Goal: Check status: Check status

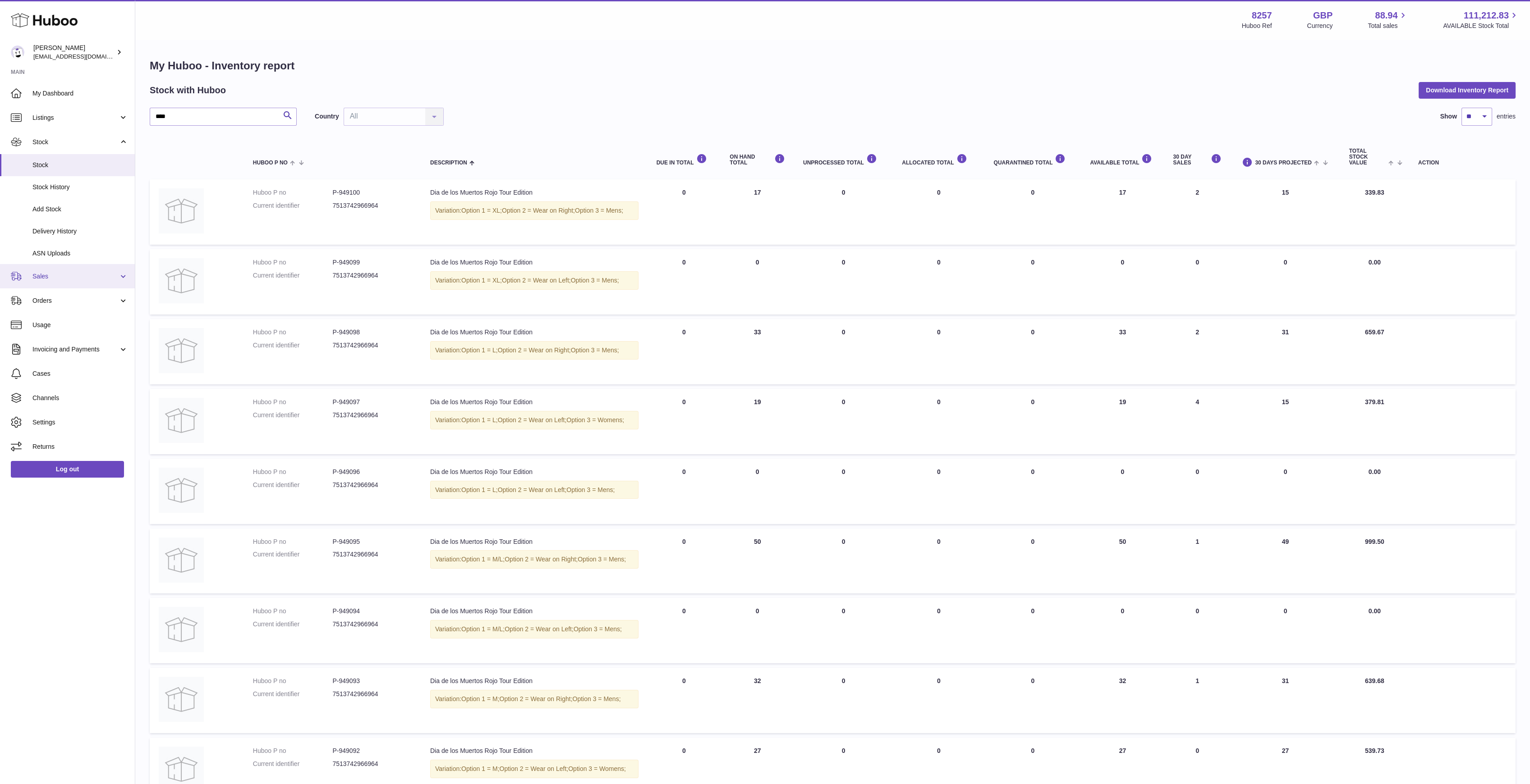
click at [78, 269] on link "Sales" at bounding box center [68, 276] width 135 height 24
click at [72, 293] on link "Sales" at bounding box center [68, 299] width 135 height 22
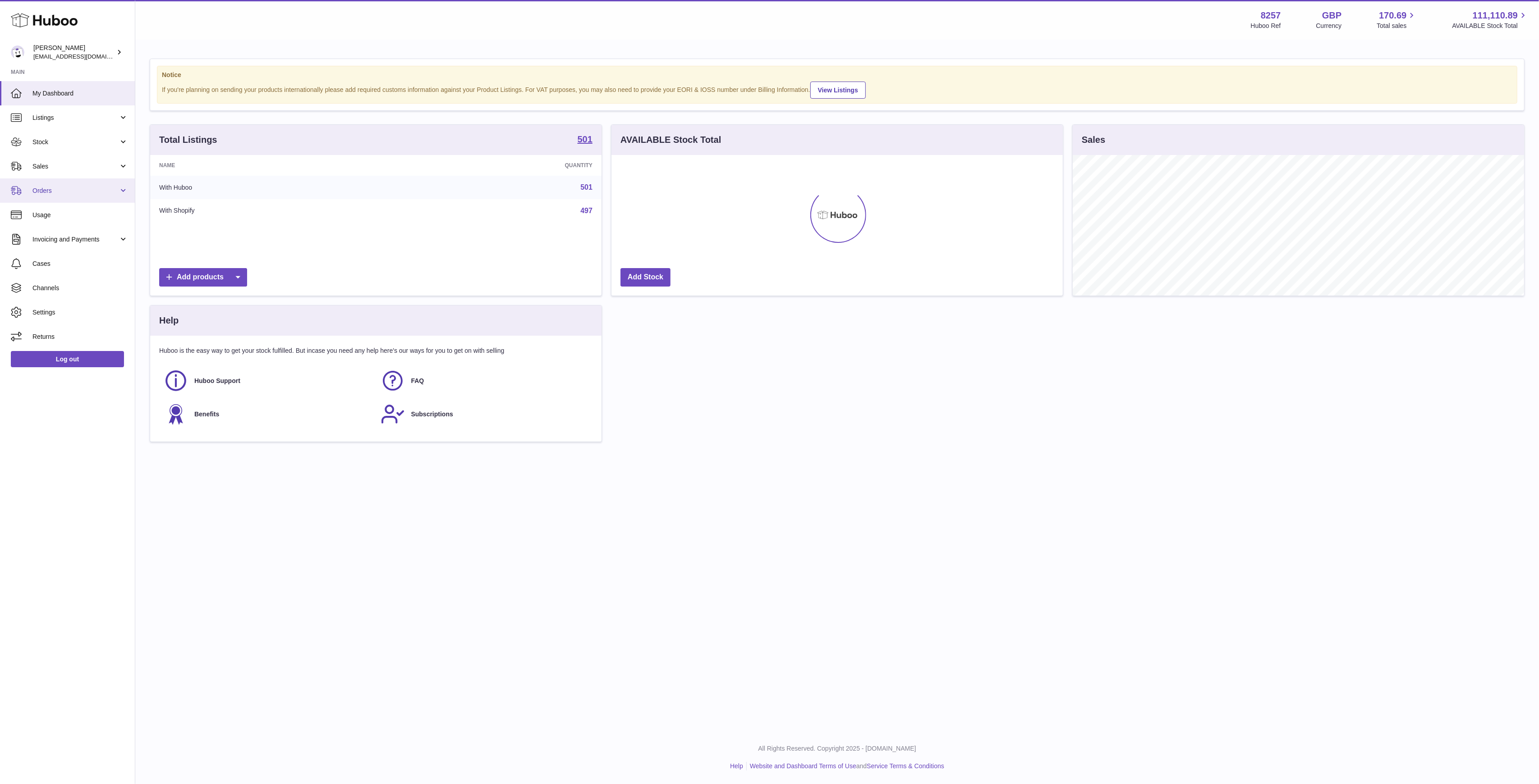
scroll to position [140, 452]
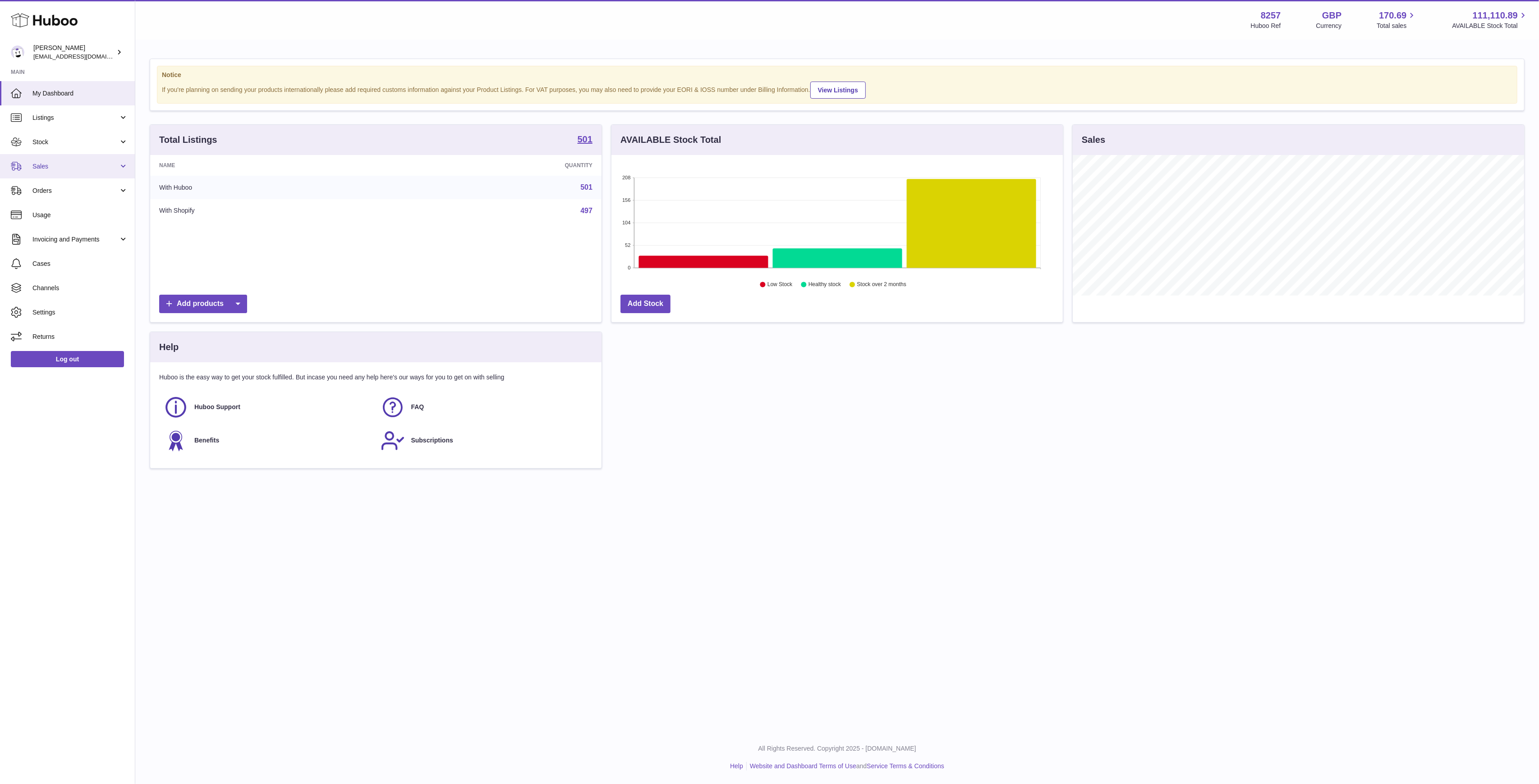
click at [109, 161] on link "Sales" at bounding box center [68, 166] width 135 height 24
click at [84, 193] on span "Sales" at bounding box center [80, 189] width 96 height 8
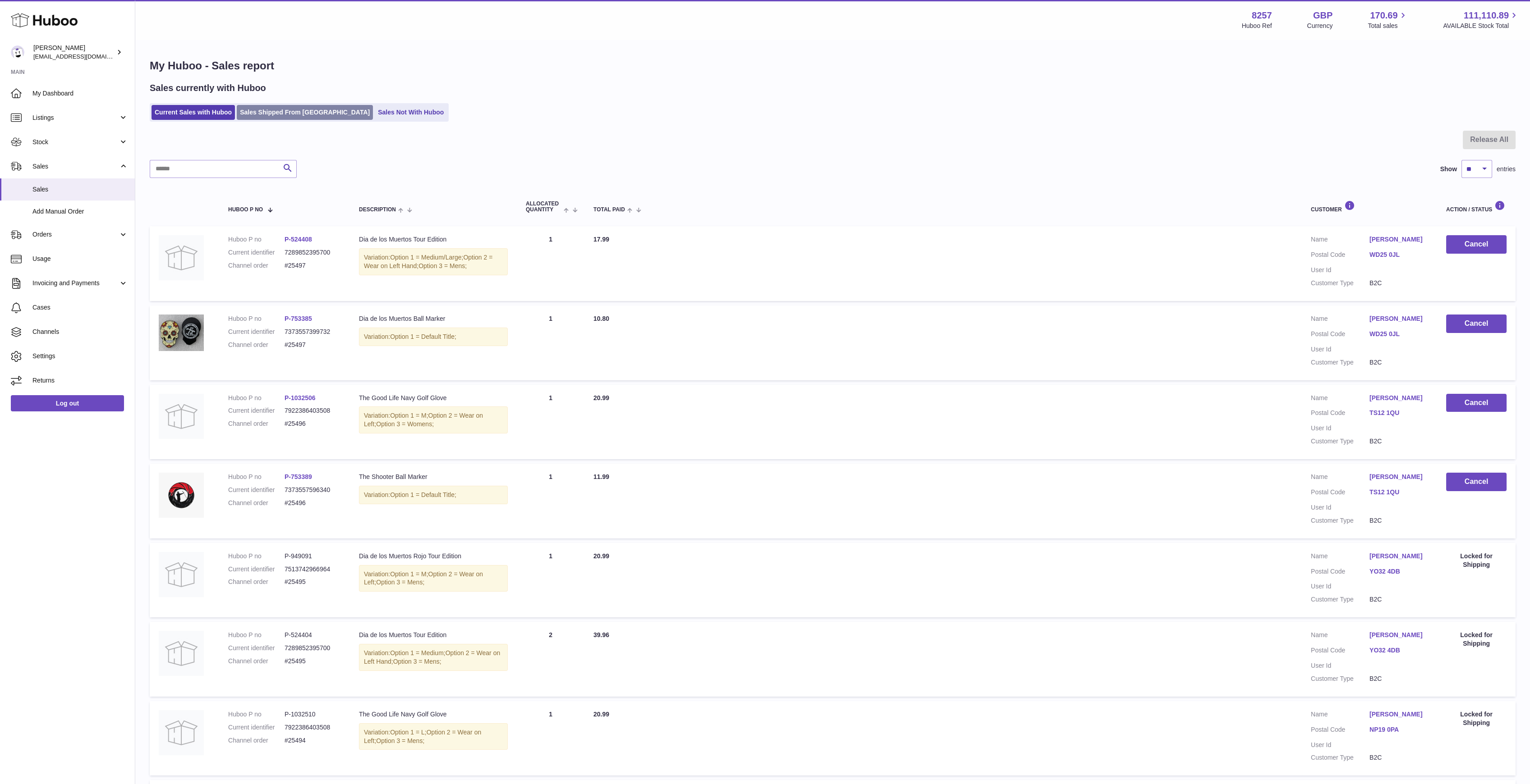
click at [275, 109] on link "Sales Shipped From [GEOGRAPHIC_DATA]" at bounding box center [305, 112] width 136 height 15
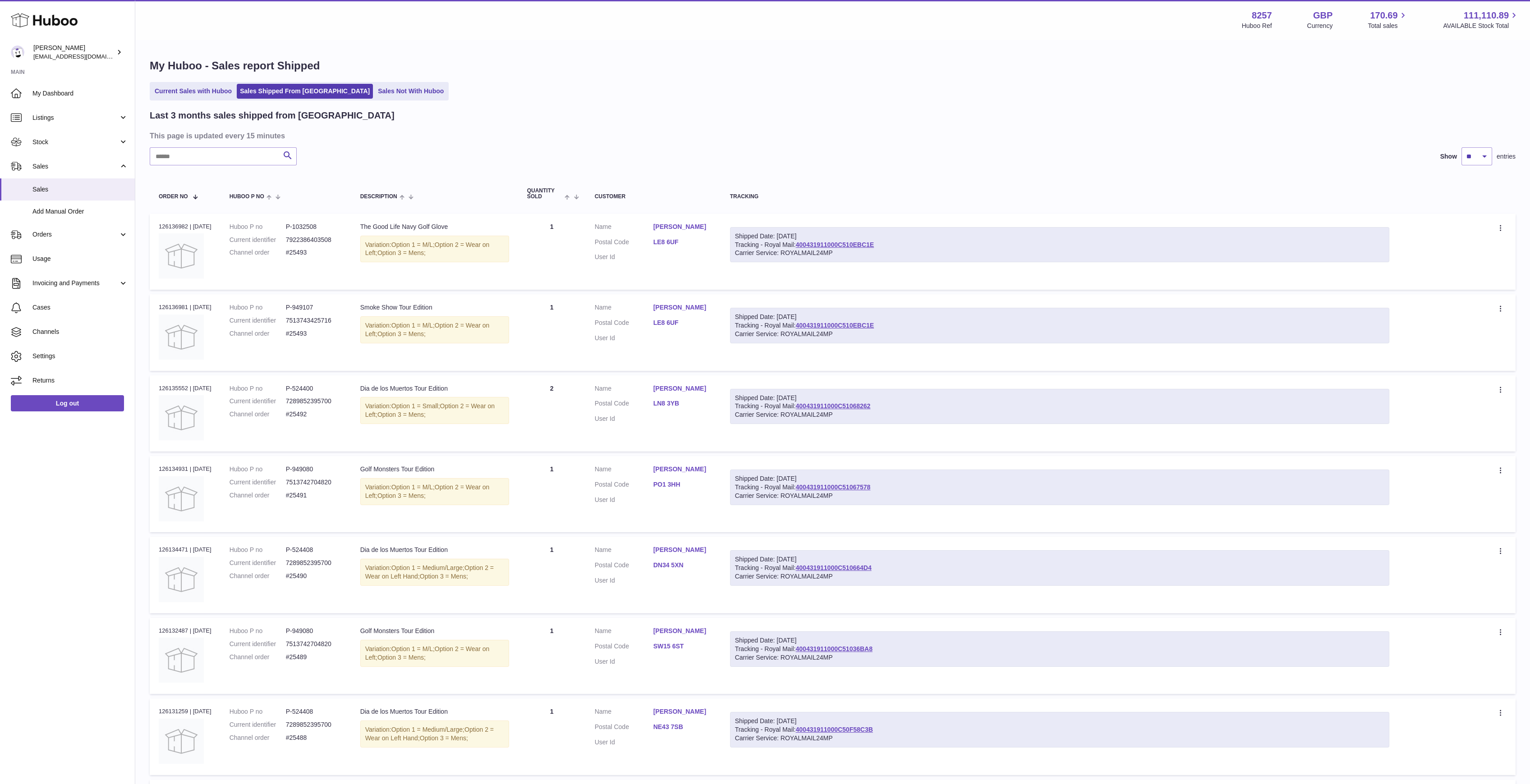
click at [229, 146] on div "Last 3 months sales shipped from Huboo This page is updated every 15 minutes Se…" at bounding box center [833, 574] width 1366 height 929
click at [215, 158] on input "text" at bounding box center [223, 156] width 147 height 18
type input "***"
click at [867, 246] on link "400431911000C502EB79F" at bounding box center [833, 245] width 76 height 7
